Goal: Check status: Check status

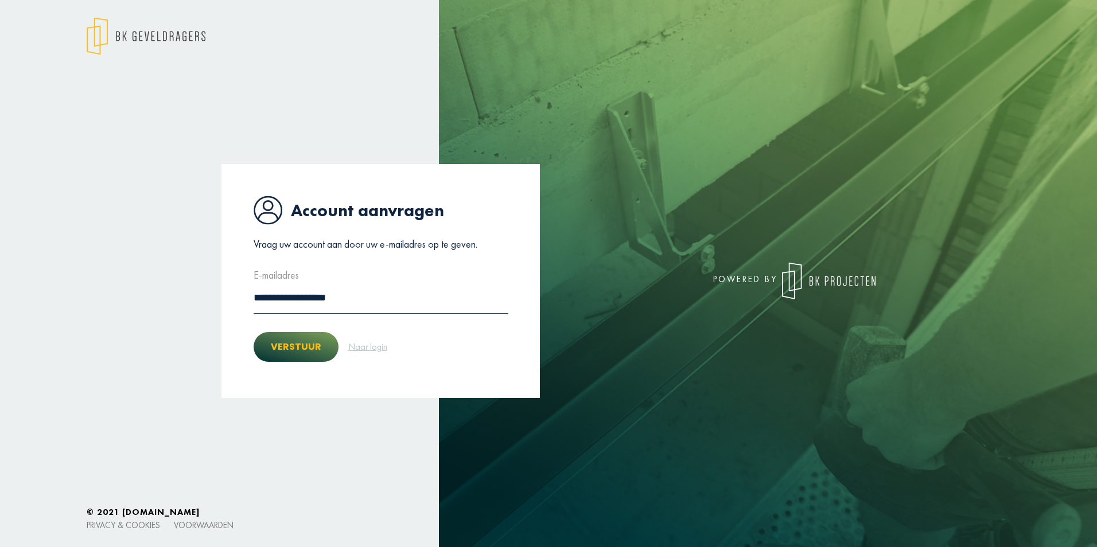
drag, startPoint x: 298, startPoint y: 346, endPoint x: 318, endPoint y: 338, distance: 21.6
click at [298, 346] on button "Verstuur" at bounding box center [296, 347] width 85 height 30
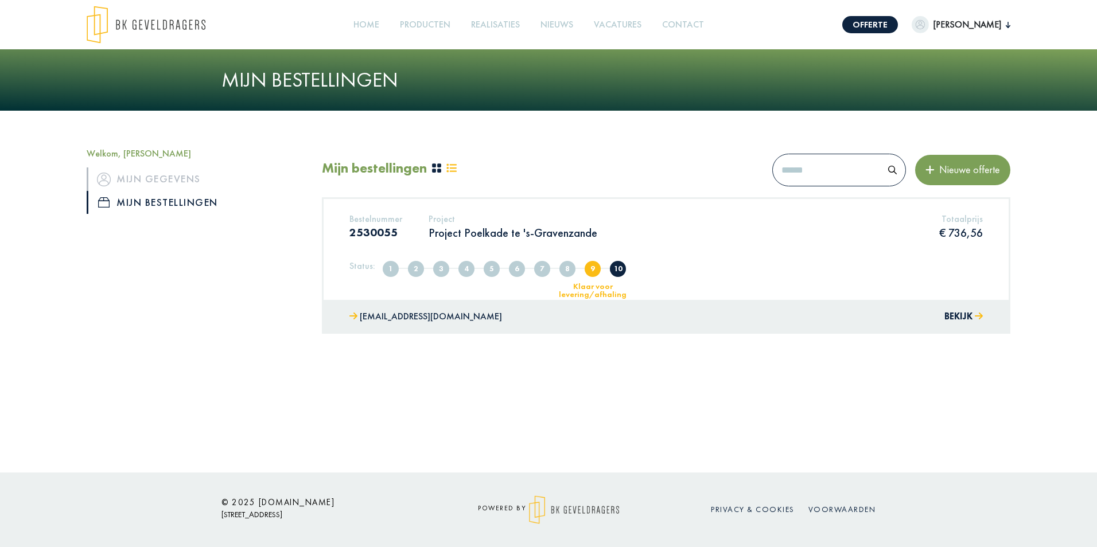
click at [714, 257] on div "Bestelnummer 2530055 Project Project Poelkade te 's-Gravenzande Totaalprijs € 7…" at bounding box center [666, 249] width 685 height 101
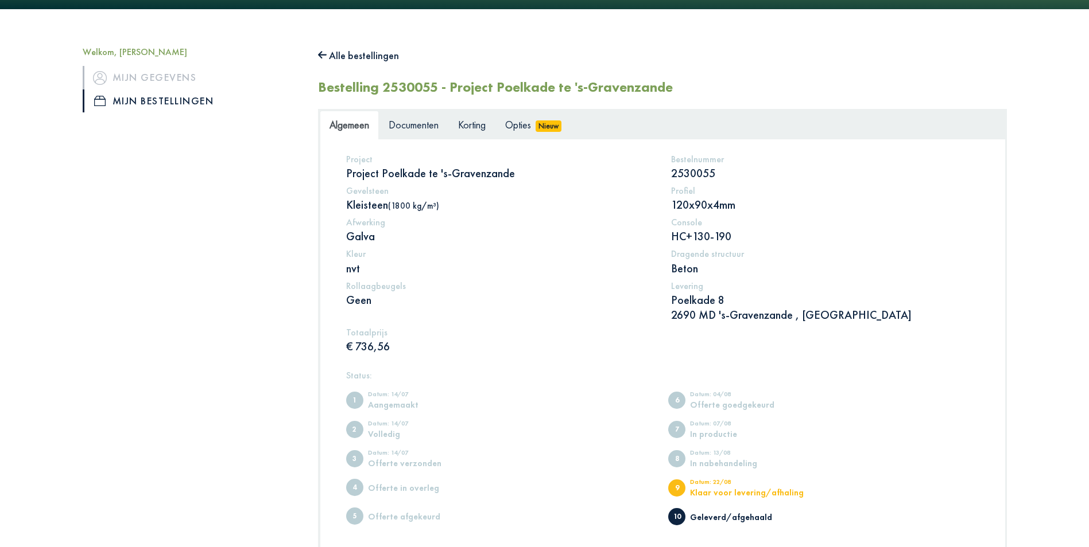
scroll to position [277, 0]
